Goal: Book appointment/travel/reservation

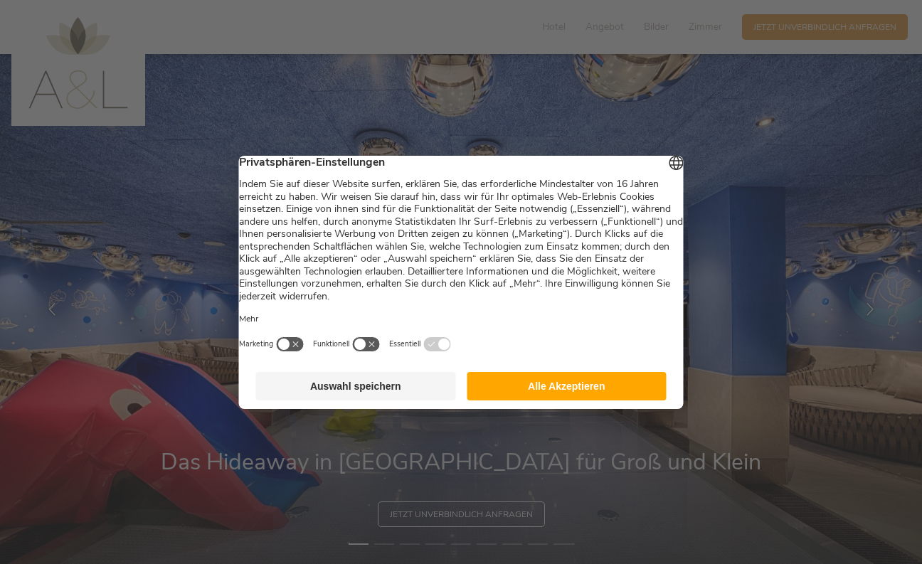
click at [593, 396] on button "Alle Akzeptieren" at bounding box center [567, 386] width 200 height 28
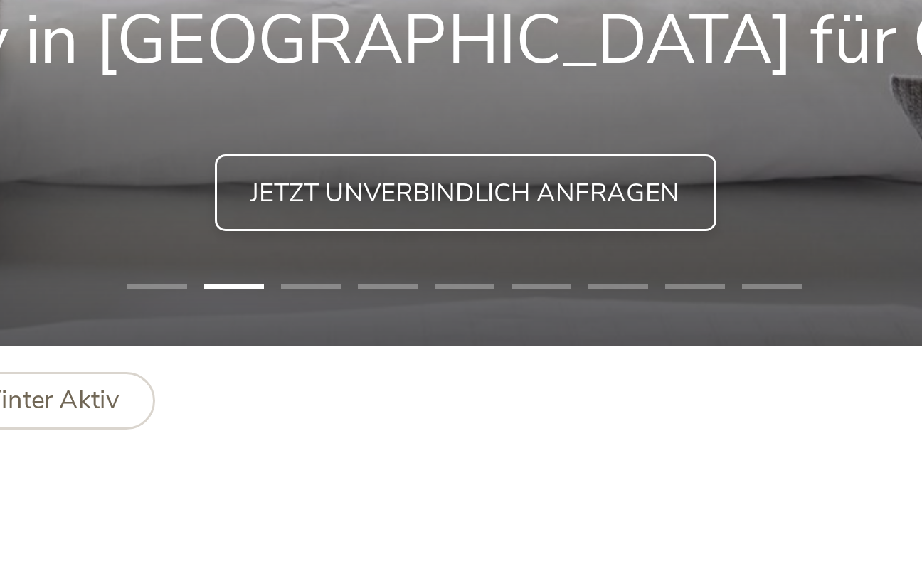
click at [390, 435] on span "Jetzt unverbindlich anfragen" at bounding box center [461, 441] width 143 height 12
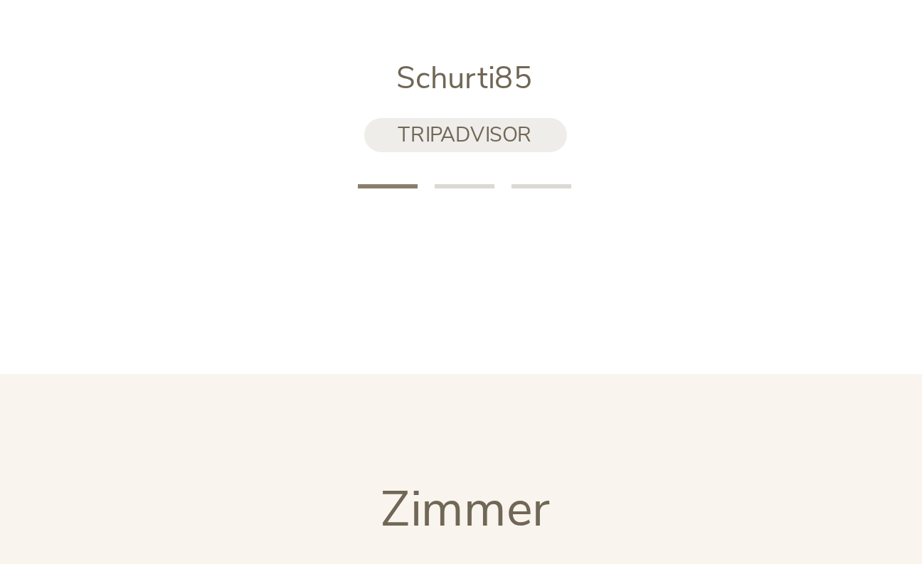
scroll to position [3453, 0]
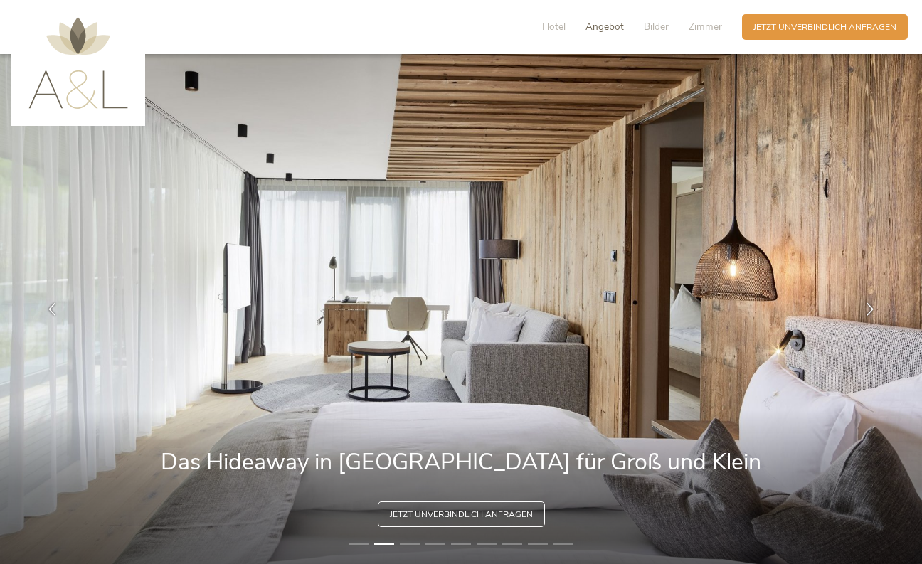
click at [602, 27] on span "Angebot" at bounding box center [605, 27] width 38 height 14
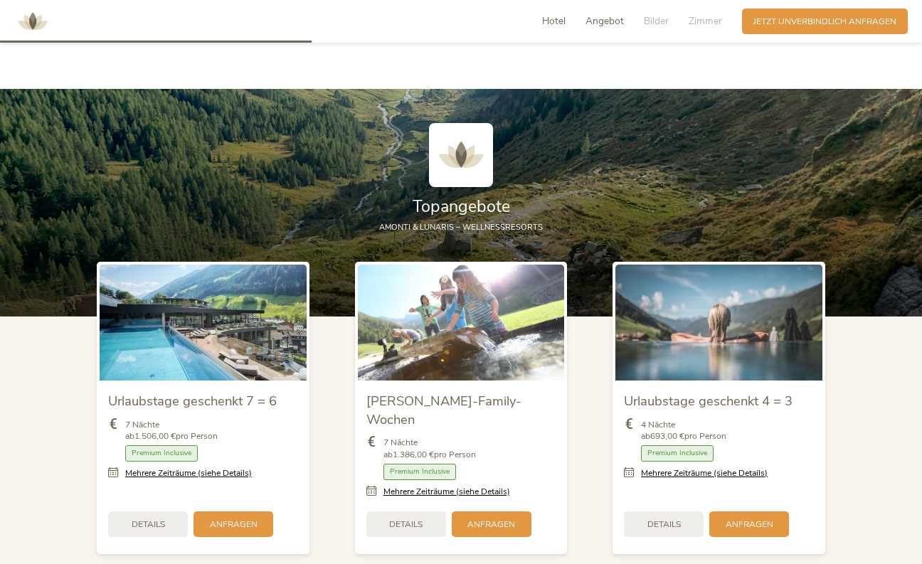
scroll to position [1307, 0]
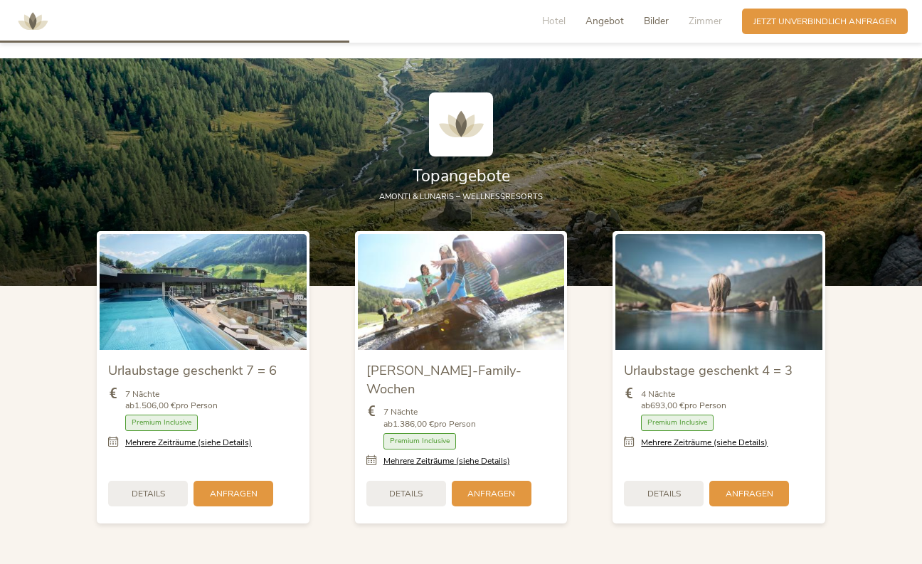
click at [657, 23] on span "Bilder" at bounding box center [656, 21] width 25 height 14
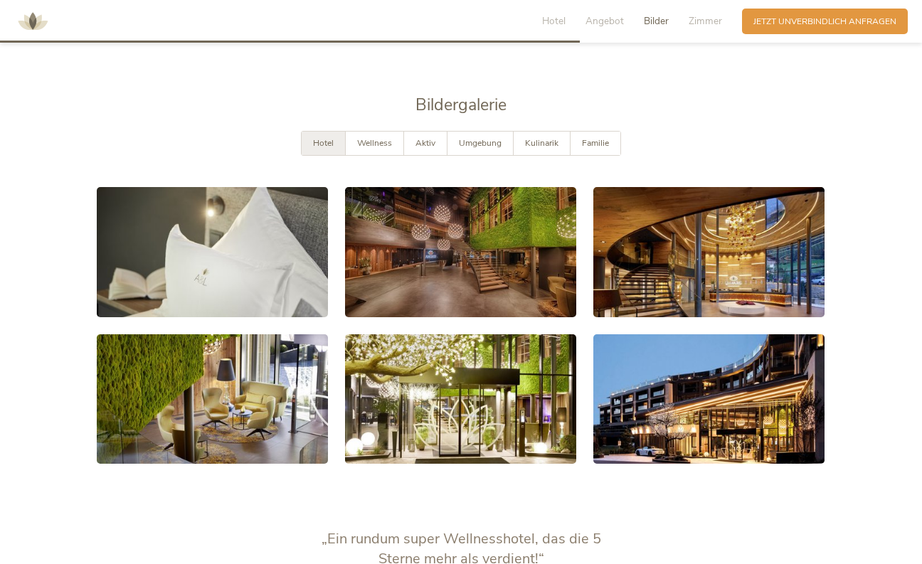
scroll to position [2171, 0]
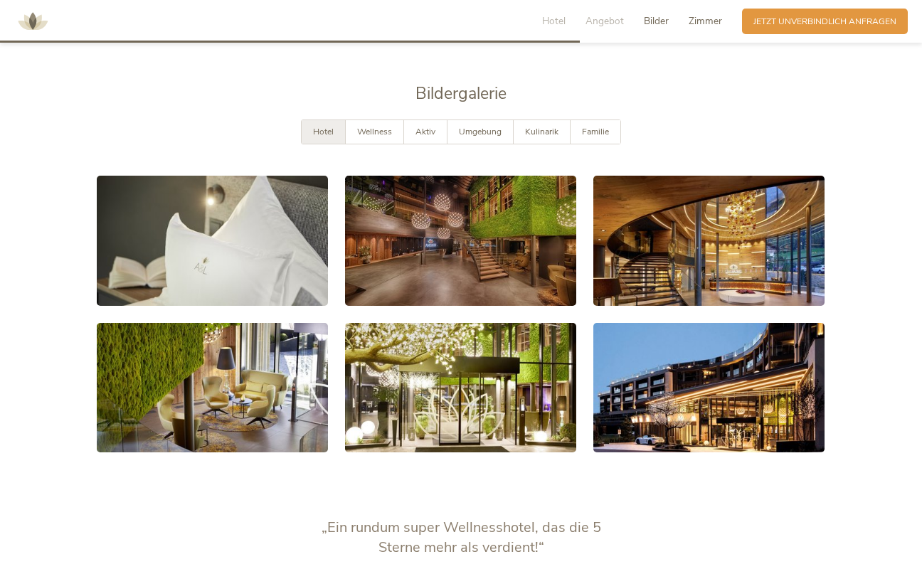
click at [707, 22] on span "Zimmer" at bounding box center [705, 21] width 33 height 14
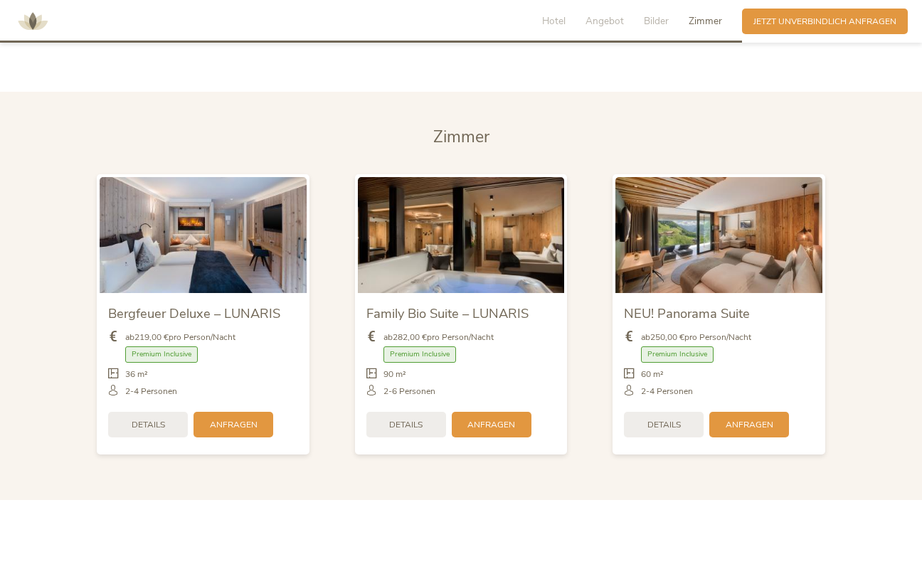
scroll to position [2794, 0]
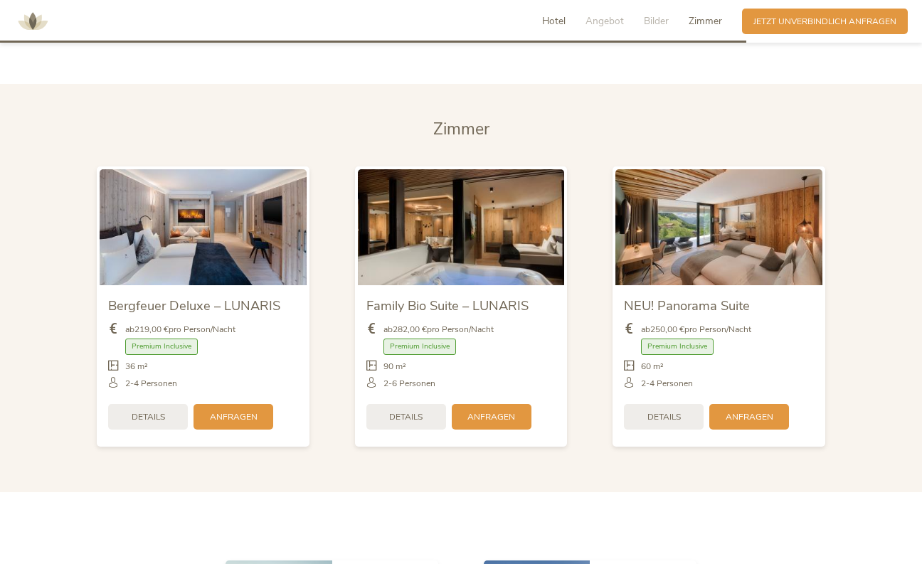
click at [552, 22] on span "Hotel" at bounding box center [553, 21] width 23 height 14
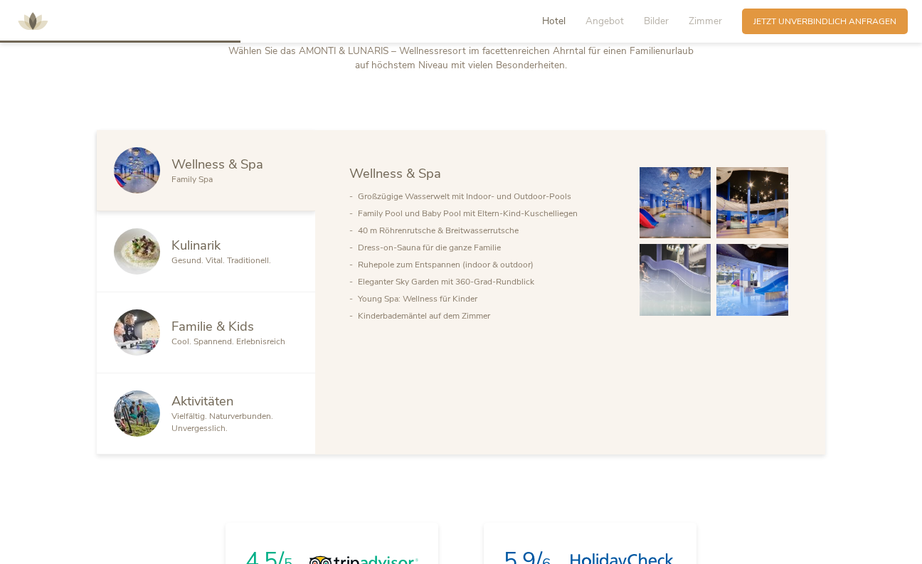
scroll to position [615, 0]
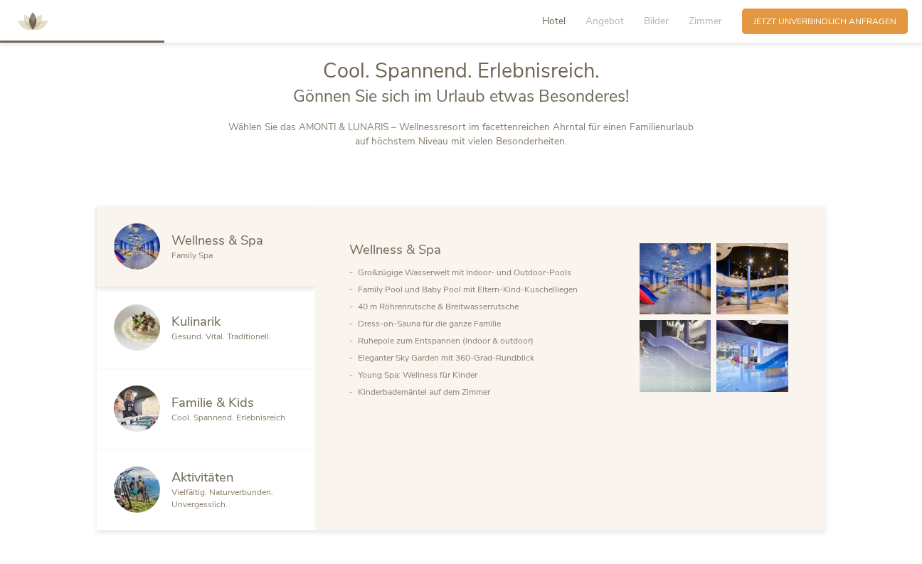
click at [231, 413] on span "Cool. Spannend. Erlebnisreich" at bounding box center [229, 417] width 114 height 11
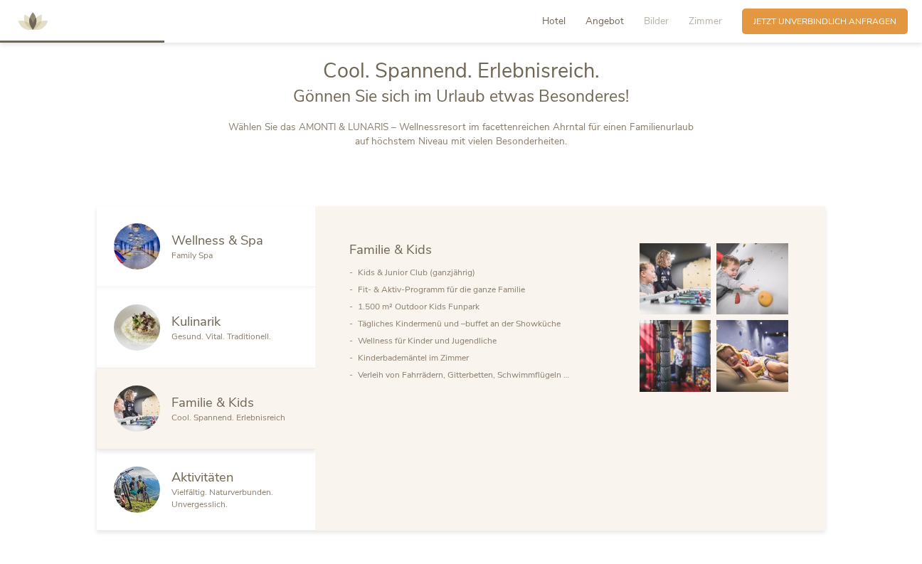
click at [608, 16] on span "Angebot" at bounding box center [605, 21] width 38 height 14
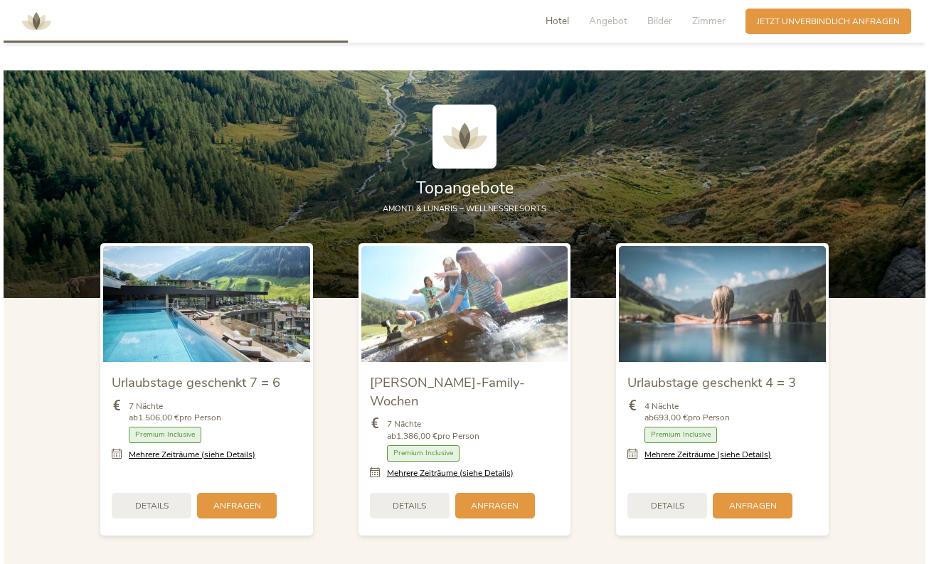
scroll to position [1307, 0]
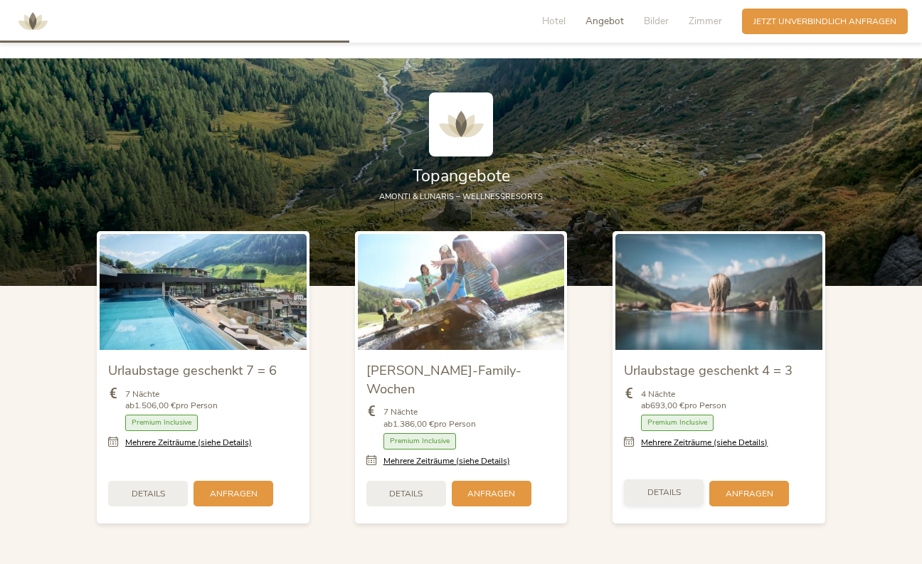
click at [663, 487] on span "Details" at bounding box center [664, 493] width 33 height 12
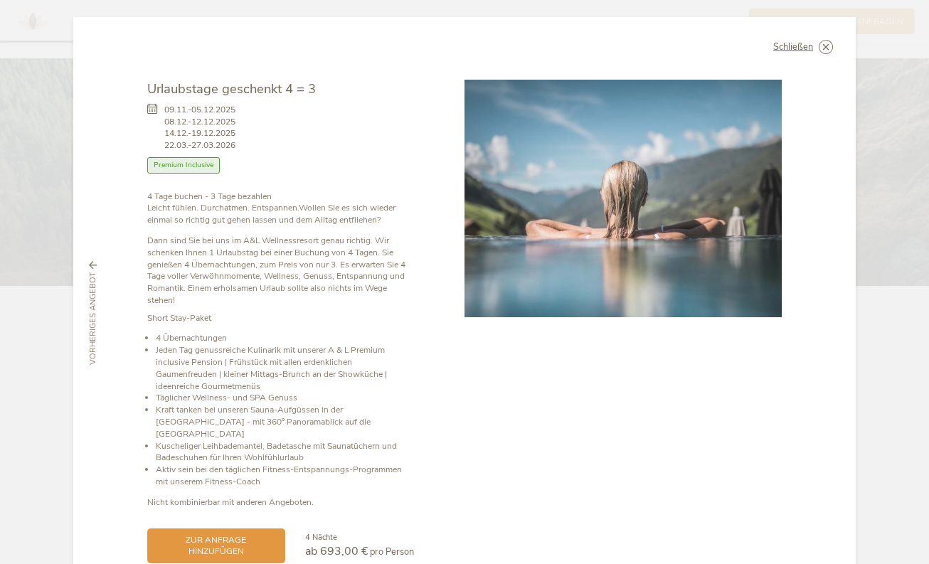
scroll to position [0, 0]
click at [823, 41] on icon at bounding box center [826, 47] width 14 height 14
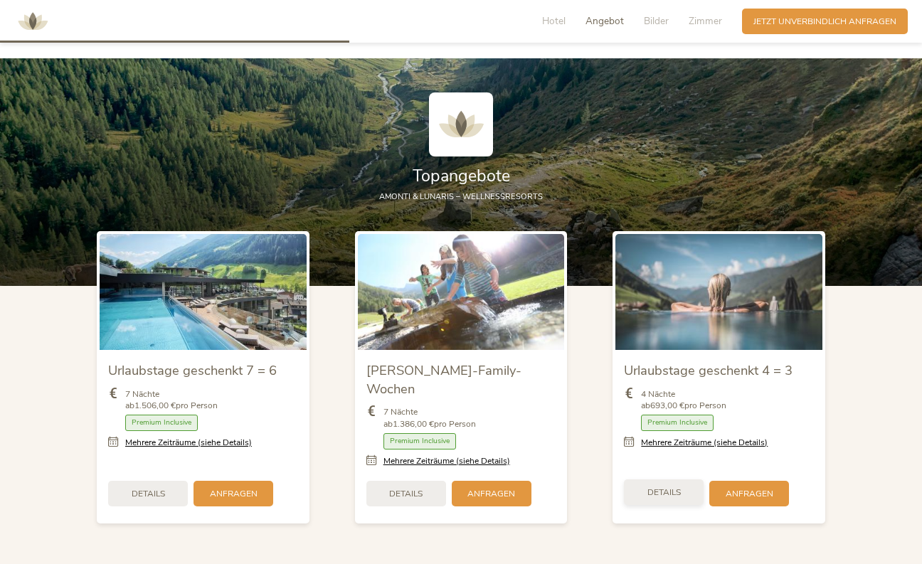
click at [656, 480] on div "Details" at bounding box center [664, 493] width 80 height 26
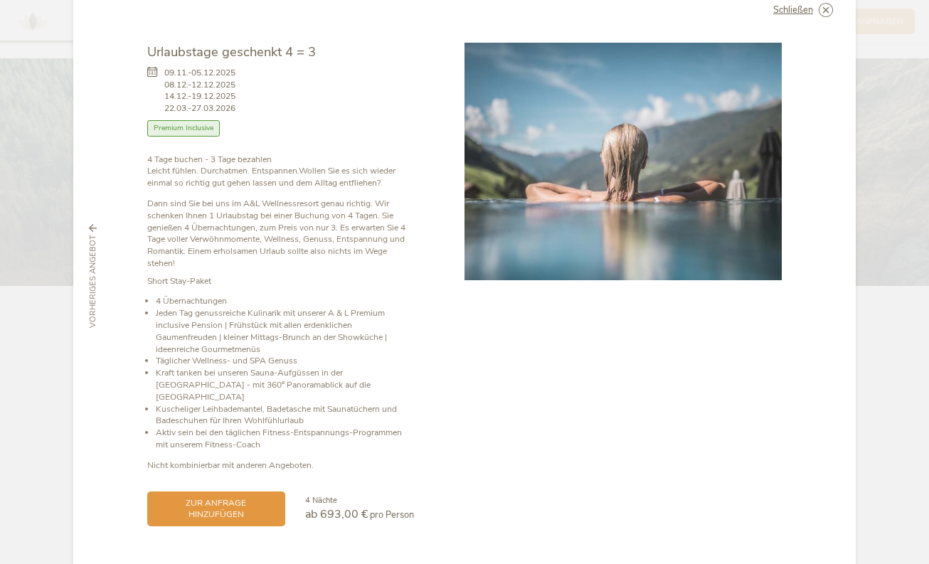
scroll to position [36, 0]
click at [208, 497] on span "zur Anfrage hinzufügen" at bounding box center [216, 509] width 115 height 24
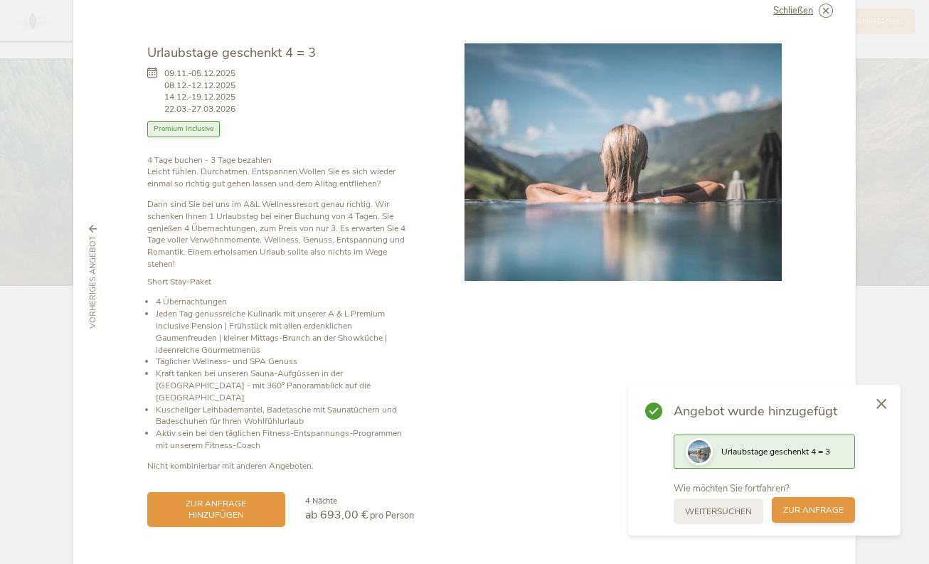
click at [824, 507] on span "zur Anfrage" at bounding box center [814, 511] width 60 height 12
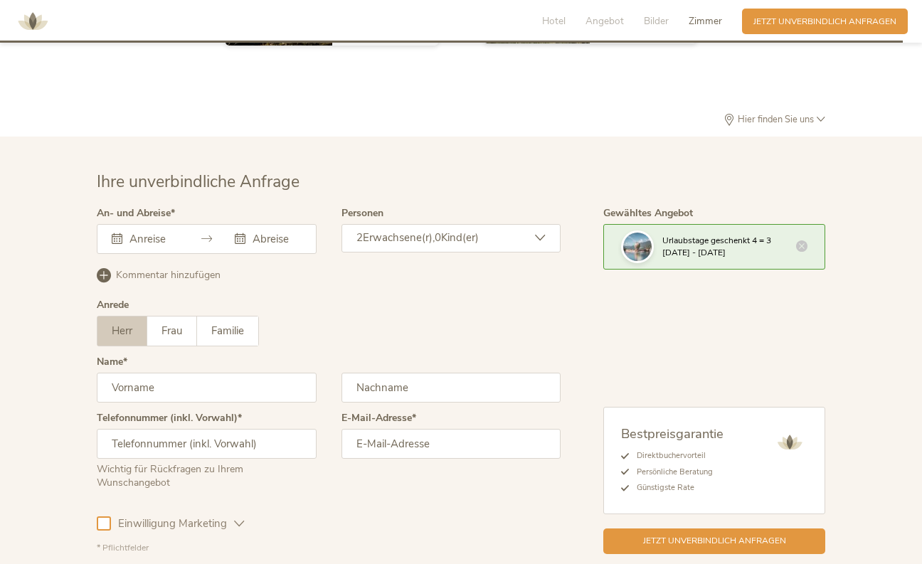
scroll to position [3453, 0]
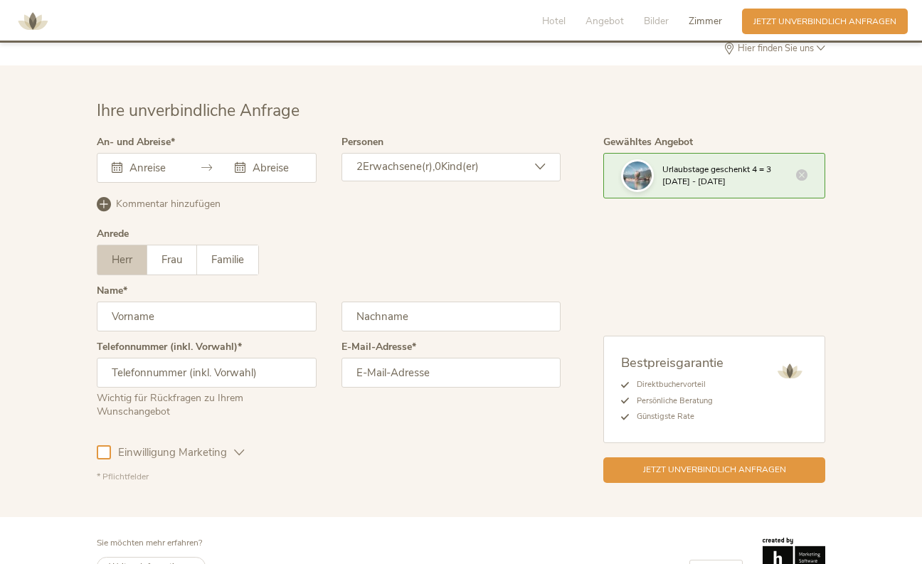
click at [416, 159] on span "Erwachsene(r)," at bounding box center [399, 166] width 72 height 14
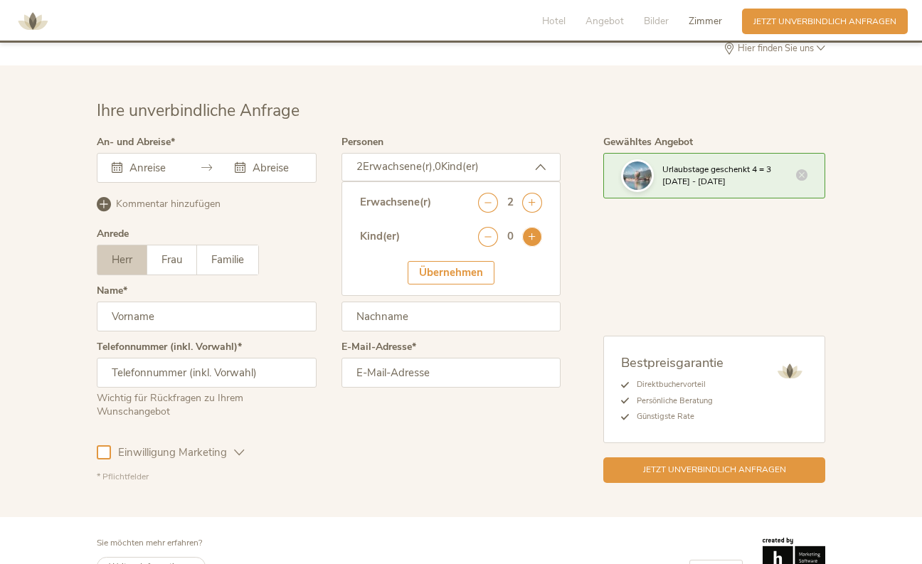
click at [532, 227] on icon at bounding box center [532, 237] width 20 height 20
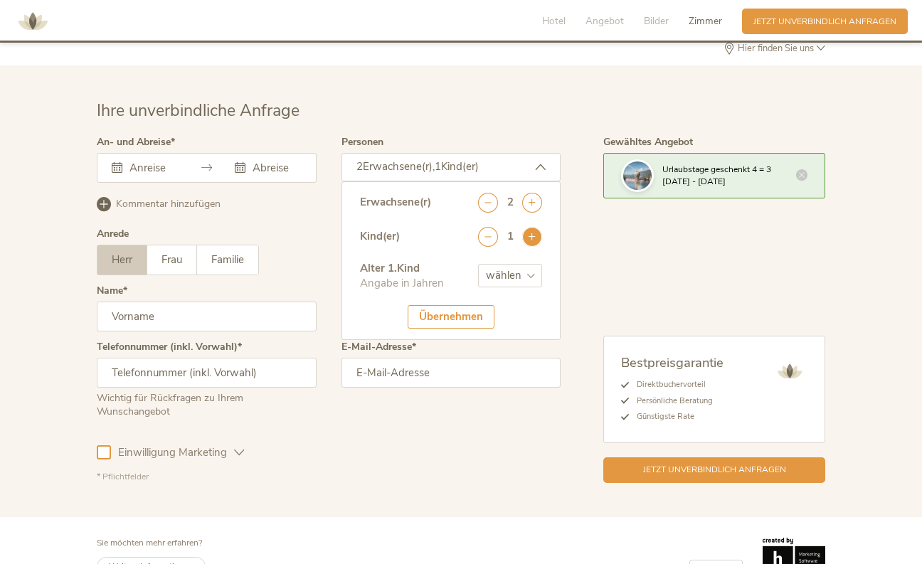
click at [532, 227] on icon at bounding box center [532, 237] width 20 height 20
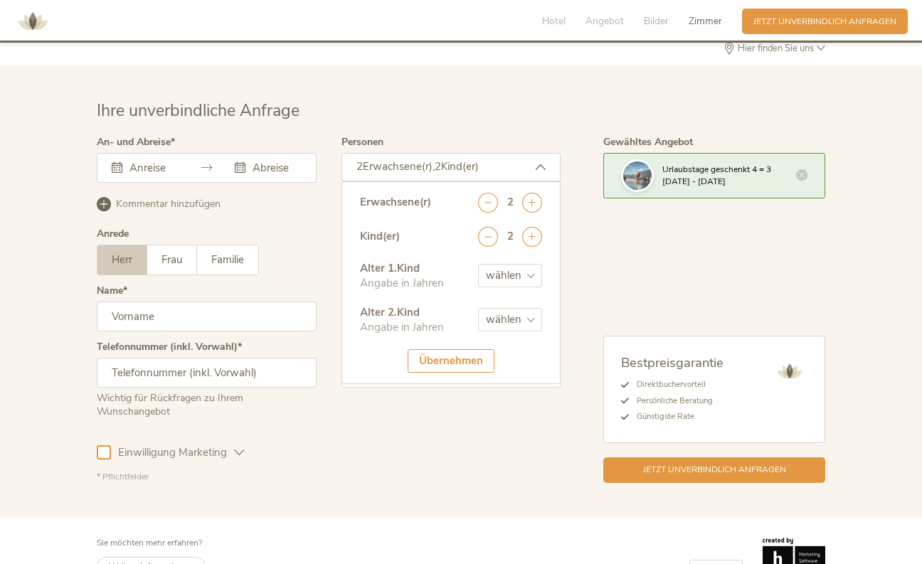
select select "2"
select select "4"
click at [434, 349] on div "Übernehmen" at bounding box center [451, 360] width 87 height 23
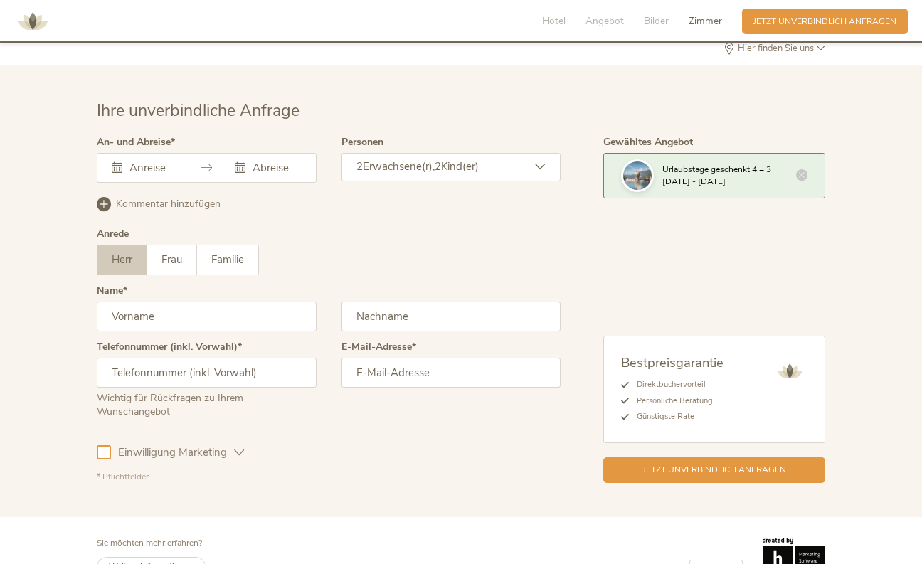
click at [170, 153] on div at bounding box center [207, 168] width 220 height 30
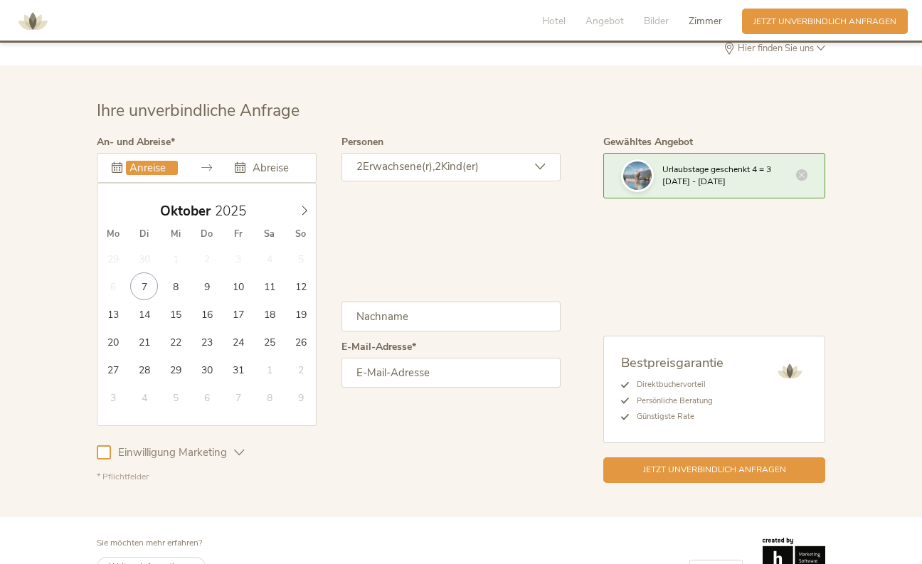
click at [131, 161] on input "text" at bounding box center [152, 168] width 52 height 14
click at [302, 198] on span at bounding box center [305, 208] width 24 height 20
type input "27.11.2025"
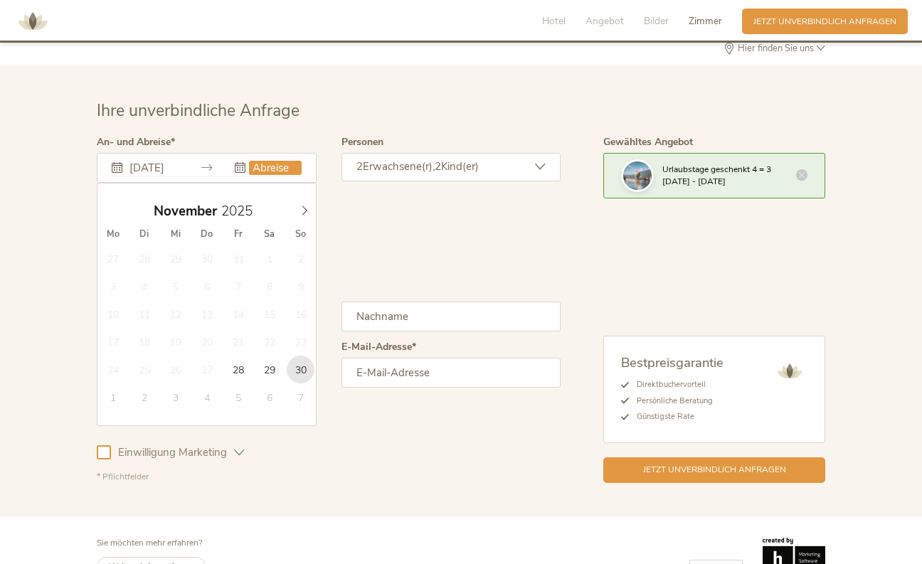
type input "30.11.2025"
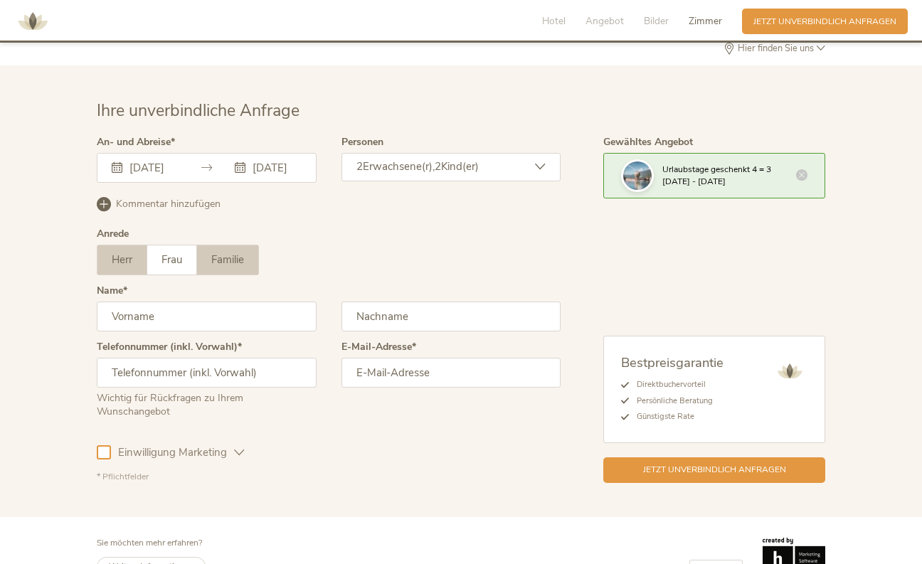
click at [233, 253] on span "Familie" at bounding box center [227, 260] width 33 height 14
type input "Philipp"
type input "Klinger"
click at [218, 358] on input "text" at bounding box center [207, 373] width 220 height 30
type input "0"
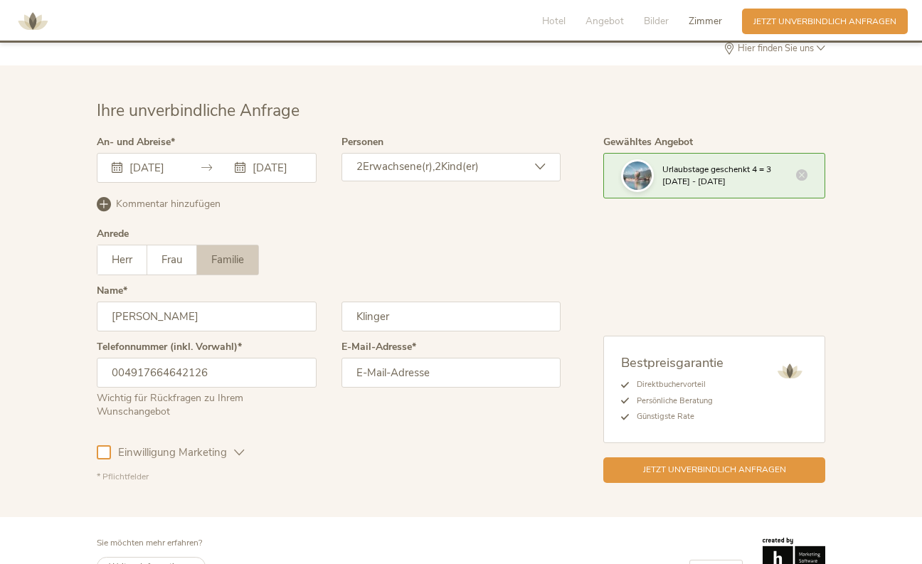
type input "004917664642126"
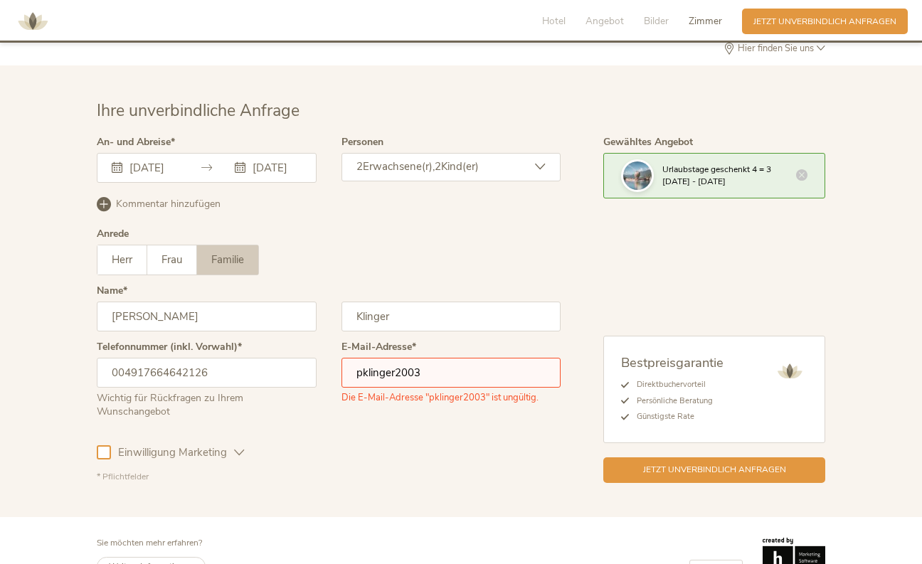
click at [454, 358] on input "pklinger2003" at bounding box center [452, 373] width 220 height 30
click at [463, 358] on input "pklinger2003" at bounding box center [452, 373] width 220 height 30
type input "pklinger2003@yahoo.de"
click at [294, 430] on div "Einwilligung Marketing Einwilligung Profilierung" at bounding box center [329, 450] width 464 height 41
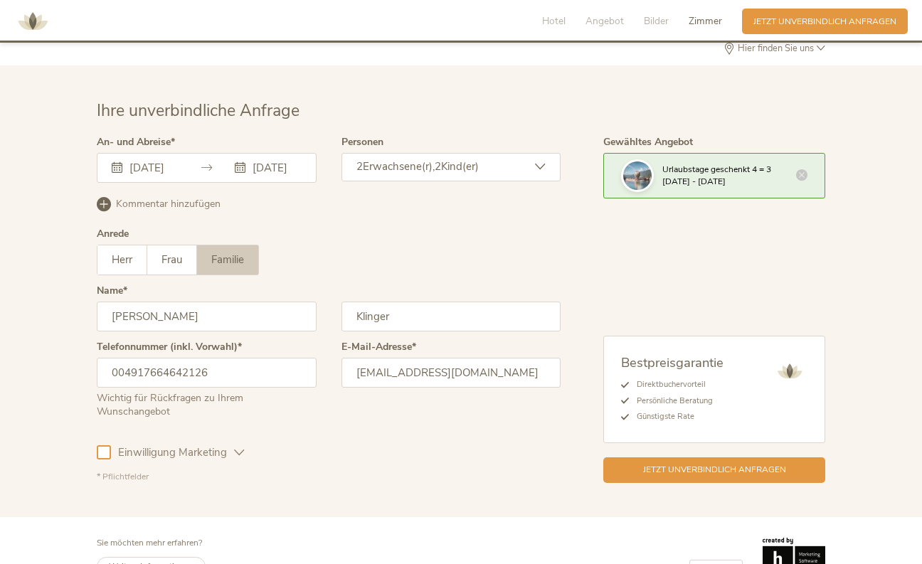
click at [244, 448] on icon at bounding box center [239, 453] width 11 height 11
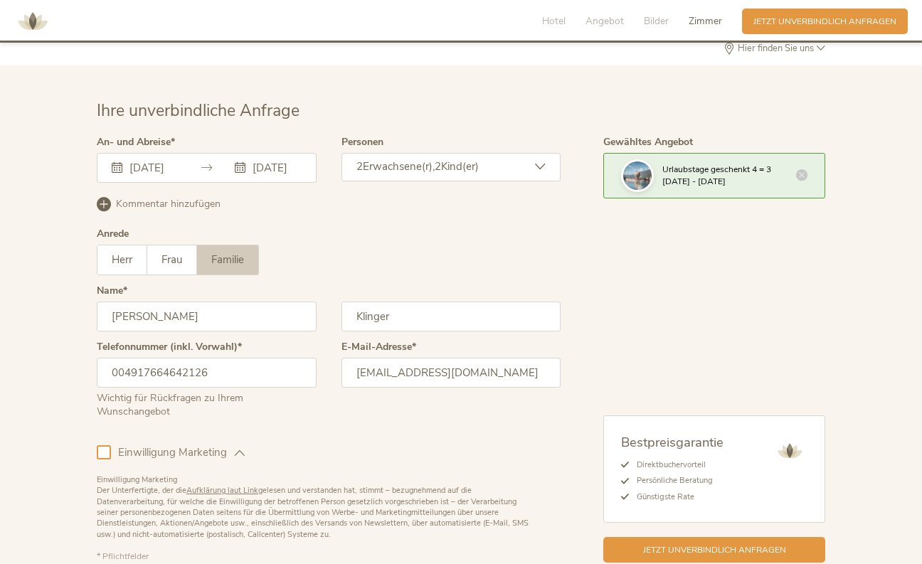
click at [243, 448] on icon at bounding box center [239, 453] width 11 height 11
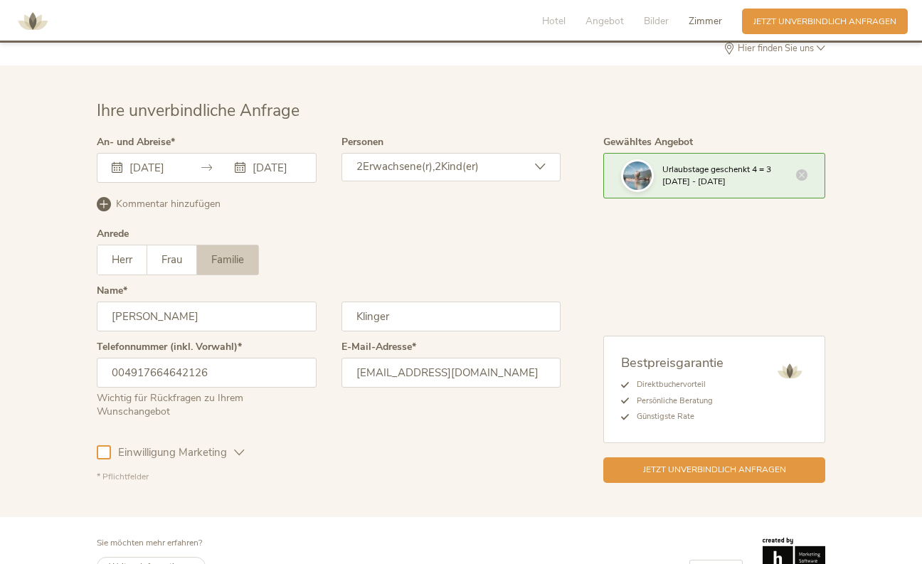
click at [108, 446] on div at bounding box center [104, 453] width 14 height 14
click at [103, 448] on icon at bounding box center [104, 452] width 9 height 9
click at [646, 463] on span "Jetzt unverbindlich anfragen" at bounding box center [714, 469] width 143 height 12
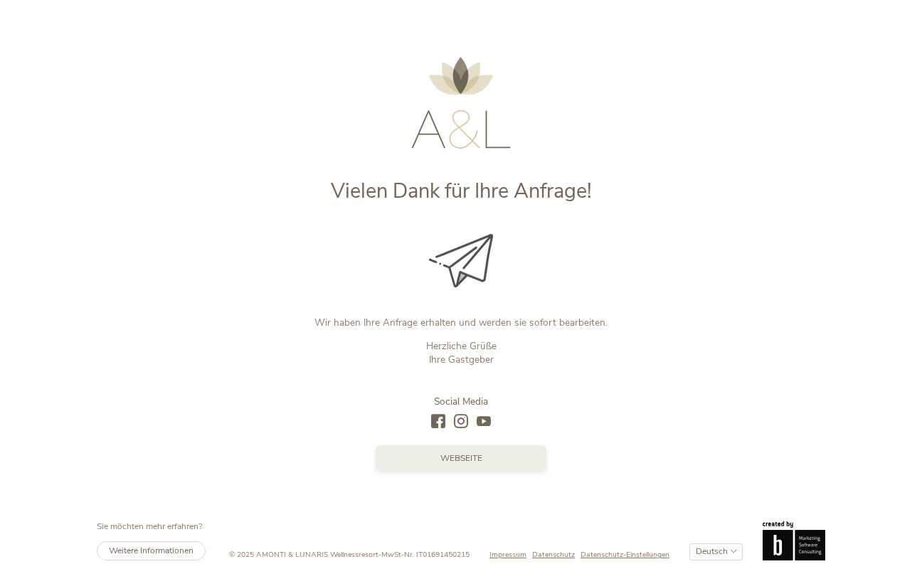
click at [485, 458] on link "Webseite" at bounding box center [461, 459] width 171 height 26
